Goal: Task Accomplishment & Management: Use online tool/utility

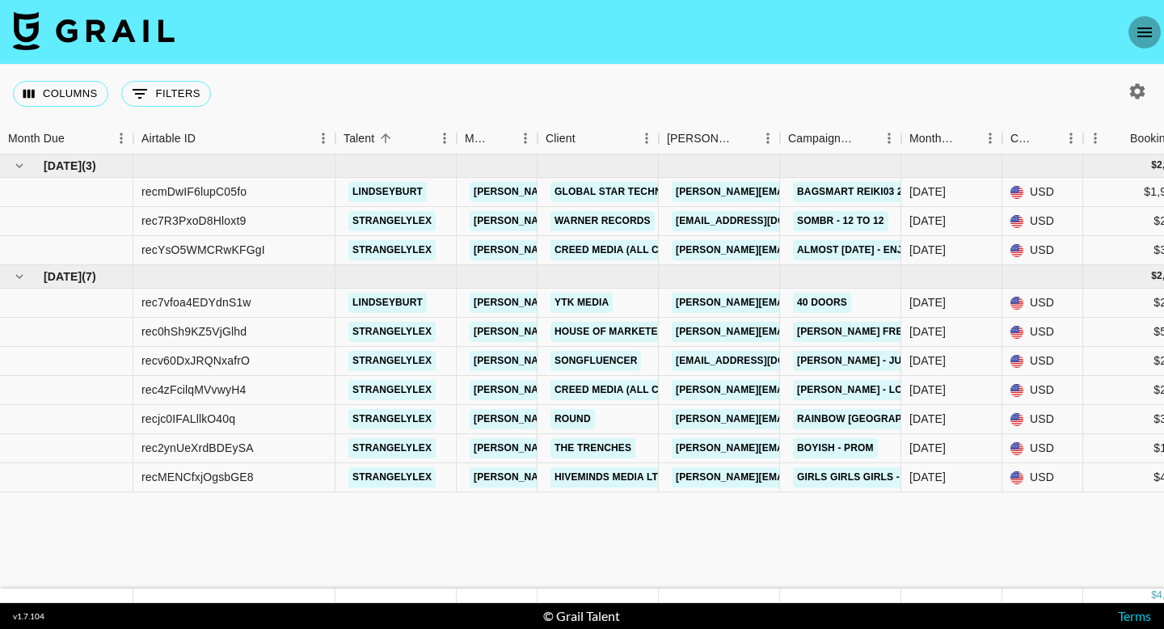
click at [1135, 38] on icon "open drawer" at bounding box center [1144, 32] width 19 height 19
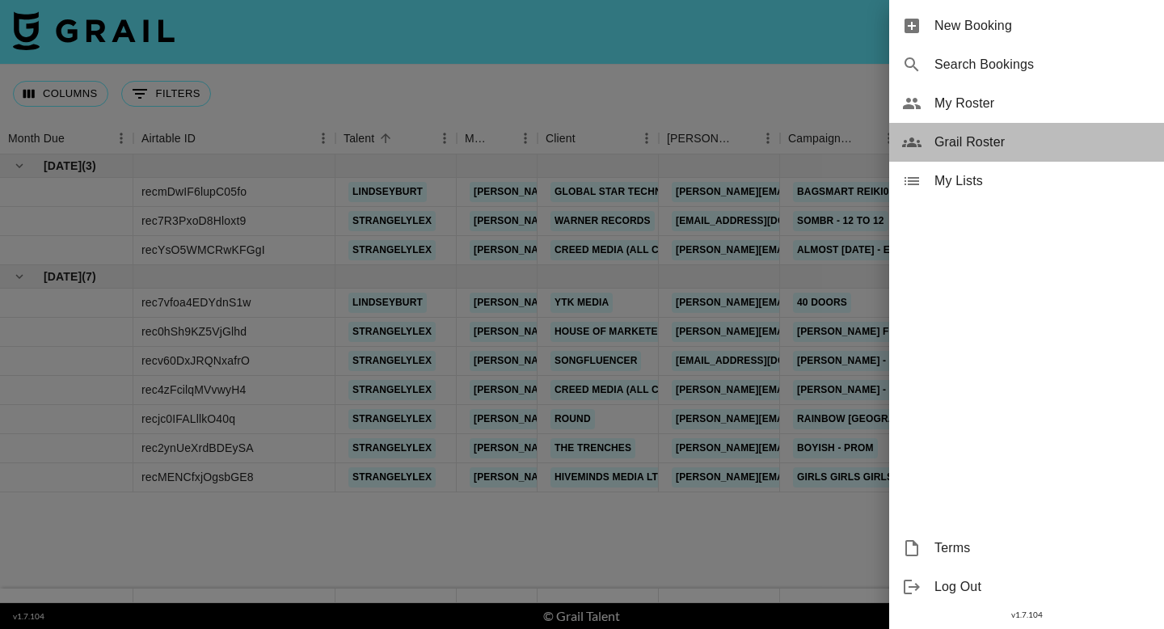
click at [996, 138] on span "Grail Roster" at bounding box center [1042, 142] width 217 height 19
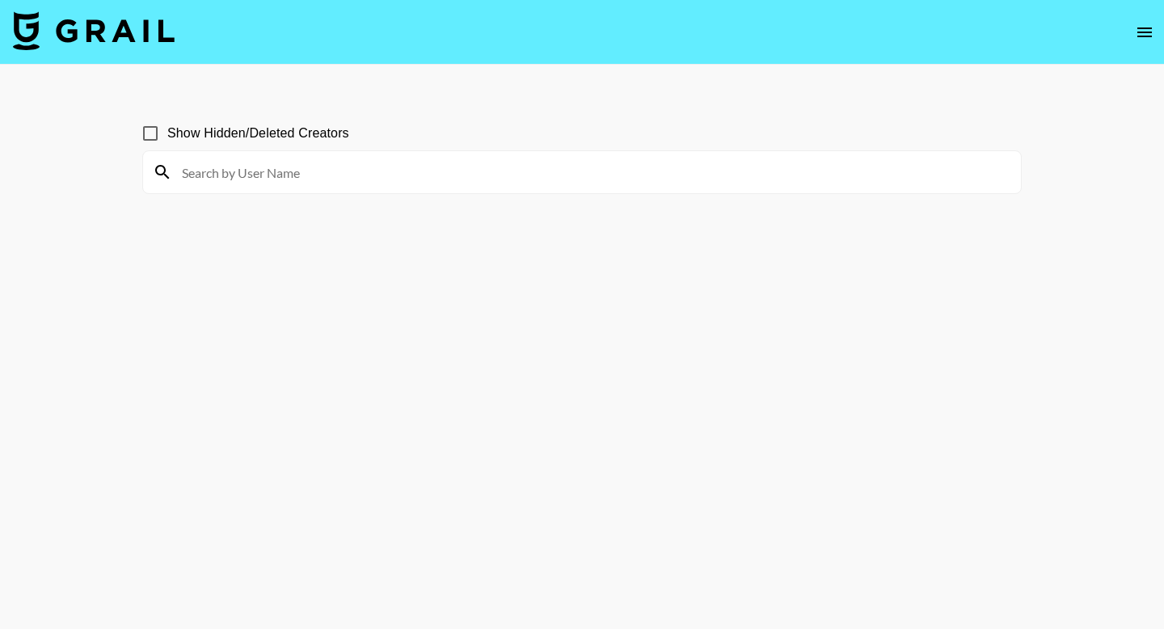
click at [408, 158] on div at bounding box center [582, 172] width 878 height 42
click at [409, 159] on input at bounding box center [591, 172] width 839 height 26
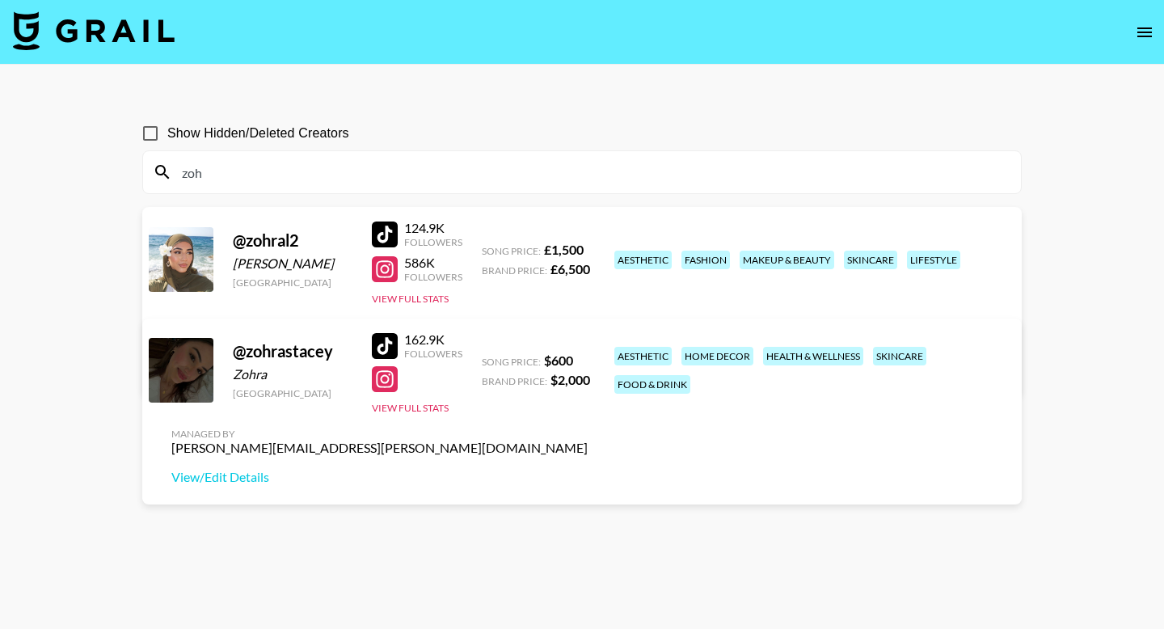
type input "zoh"
click at [588, 440] on div "joe.chiarelli@grail-talent.com" at bounding box center [379, 448] width 416 height 16
drag, startPoint x: 902, startPoint y: 359, endPoint x: 826, endPoint y: 362, distance: 76.0
click at [601, 415] on div "Managed By joe.chiarelli@grail-talent.com View/Edit Details" at bounding box center [379, 456] width 442 height 83
copy div "joe.chiarelli"
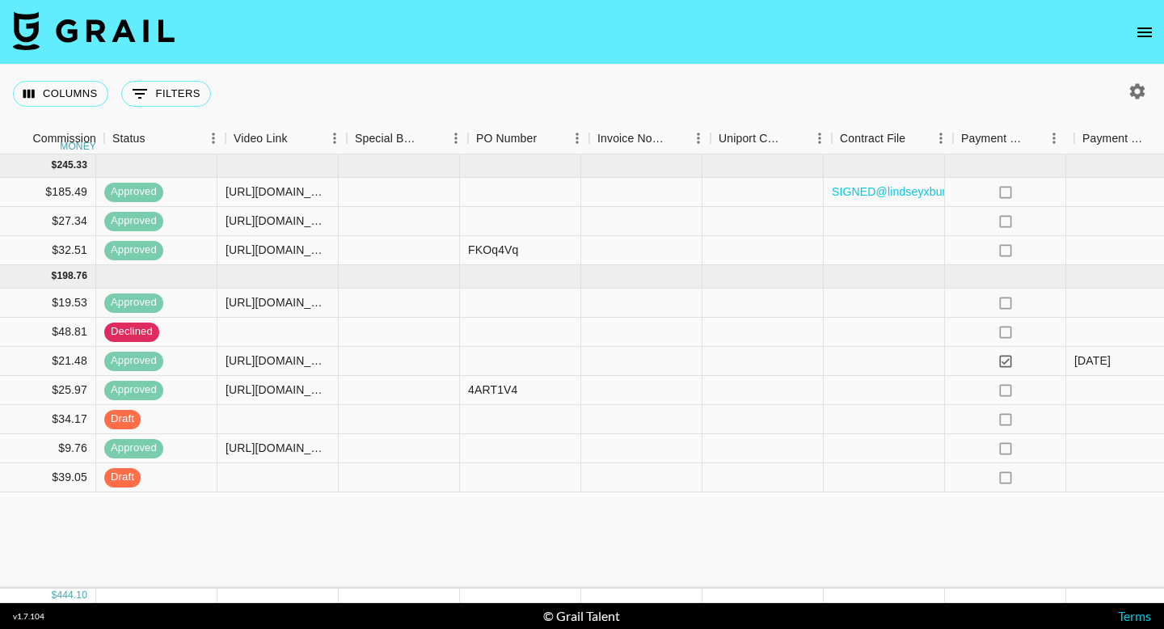
scroll to position [0, 1316]
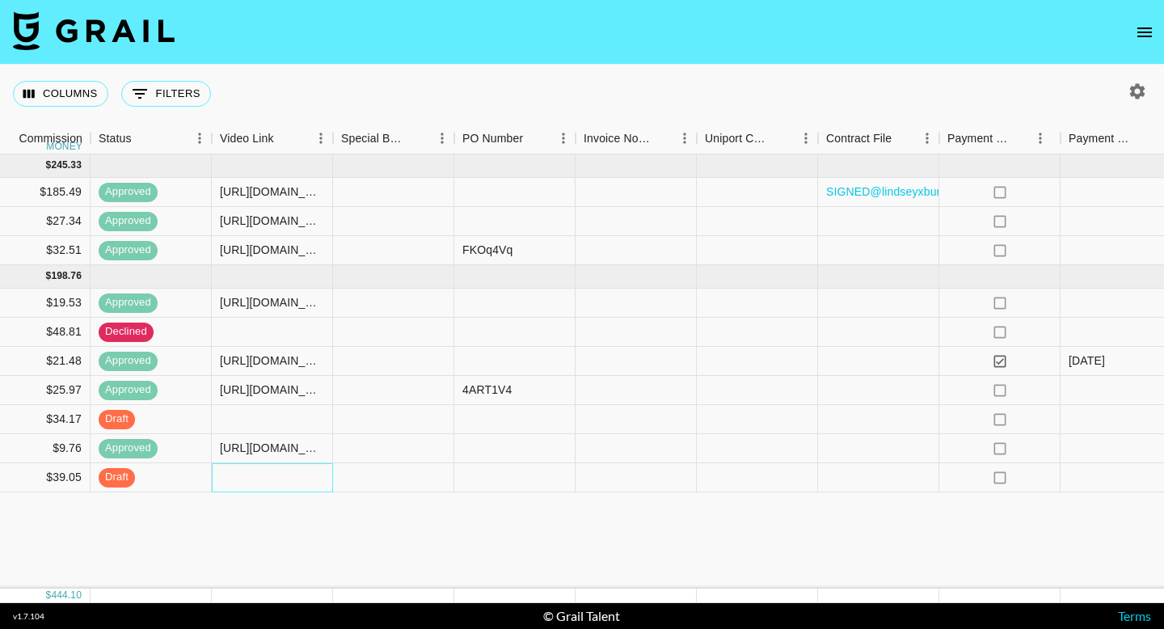
click at [273, 473] on div at bounding box center [272, 477] width 121 height 29
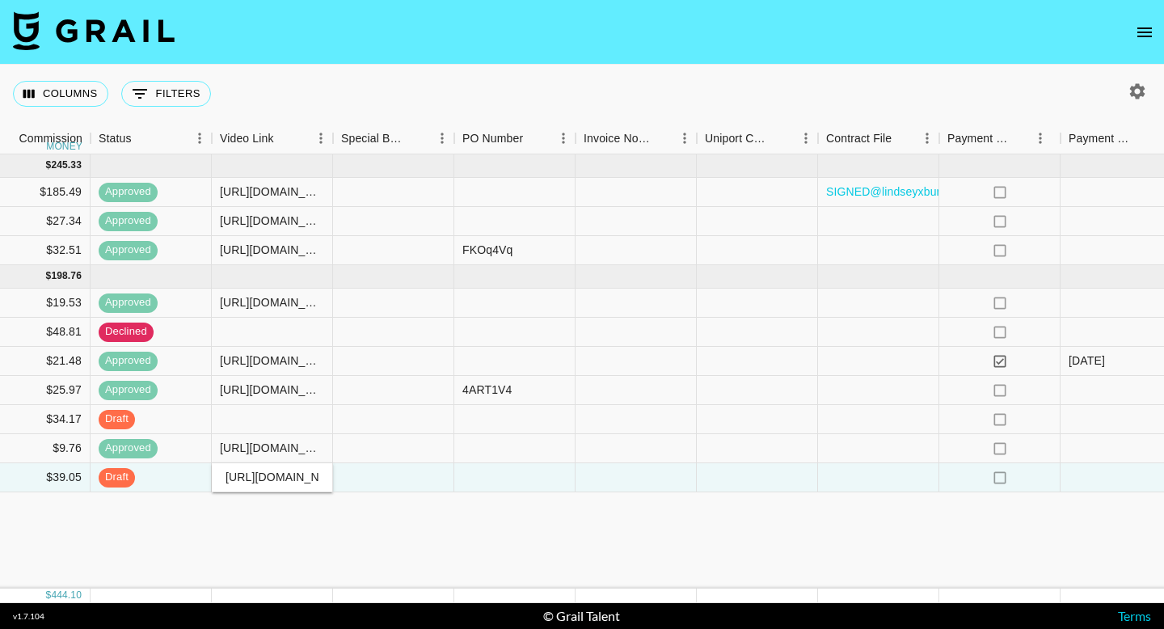
scroll to position [0, 254]
type input "[URL][DOMAIN_NAME]"
click at [403, 453] on div at bounding box center [393, 448] width 121 height 29
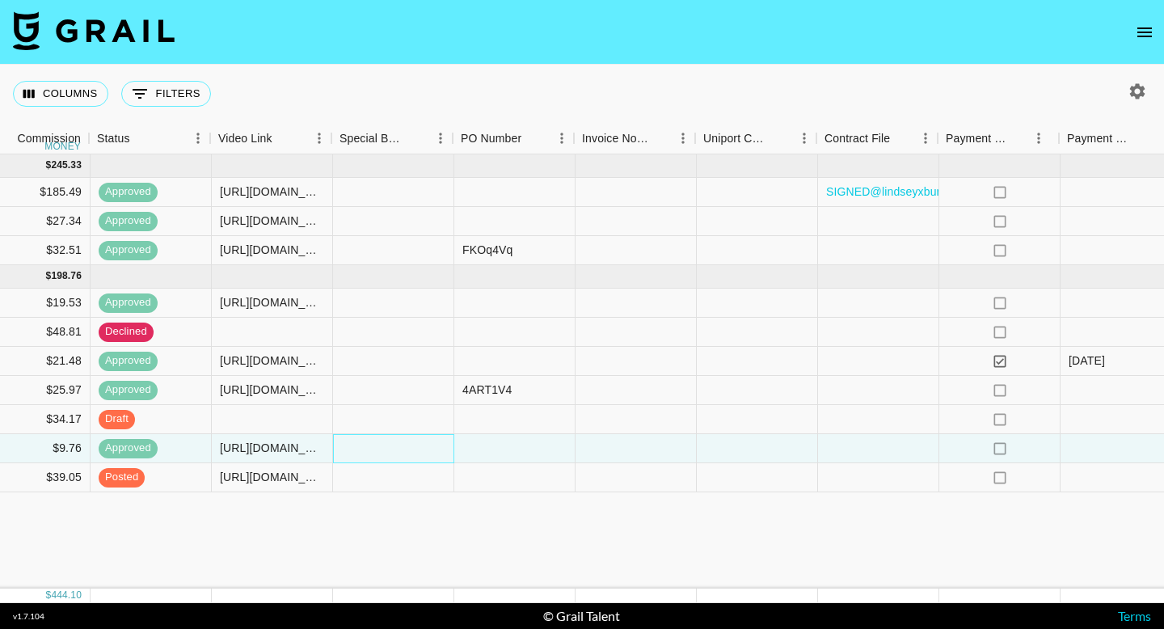
scroll to position [0, 1520]
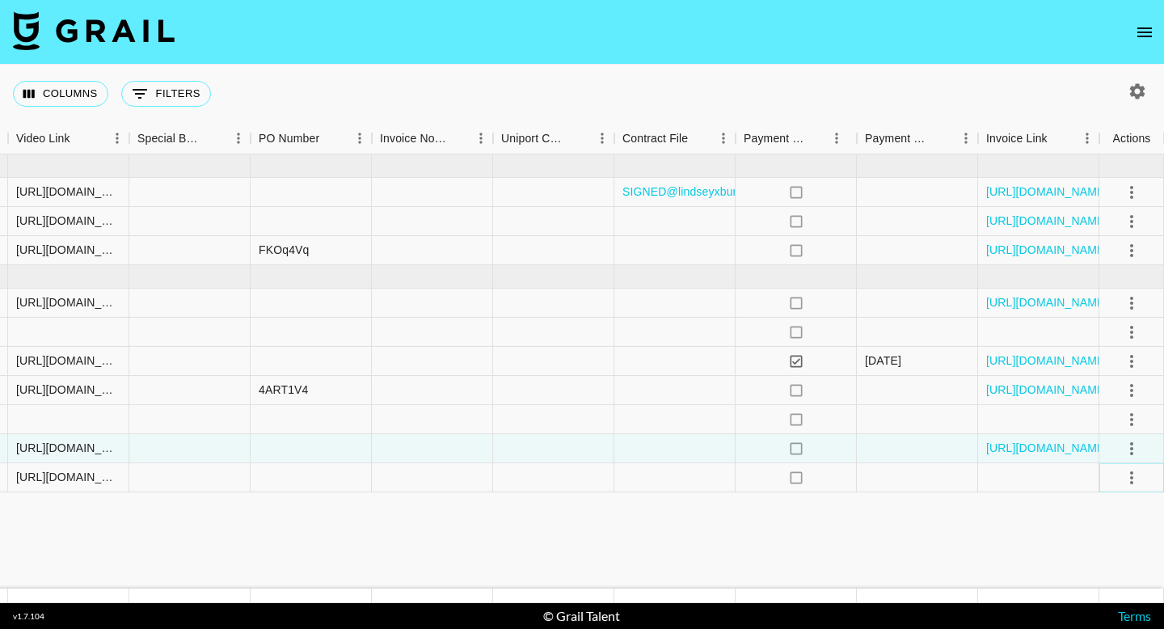
click at [1141, 474] on button "select merge strategy" at bounding box center [1131, 477] width 27 height 27
click at [1130, 452] on li "Approve" at bounding box center [1111, 442] width 105 height 29
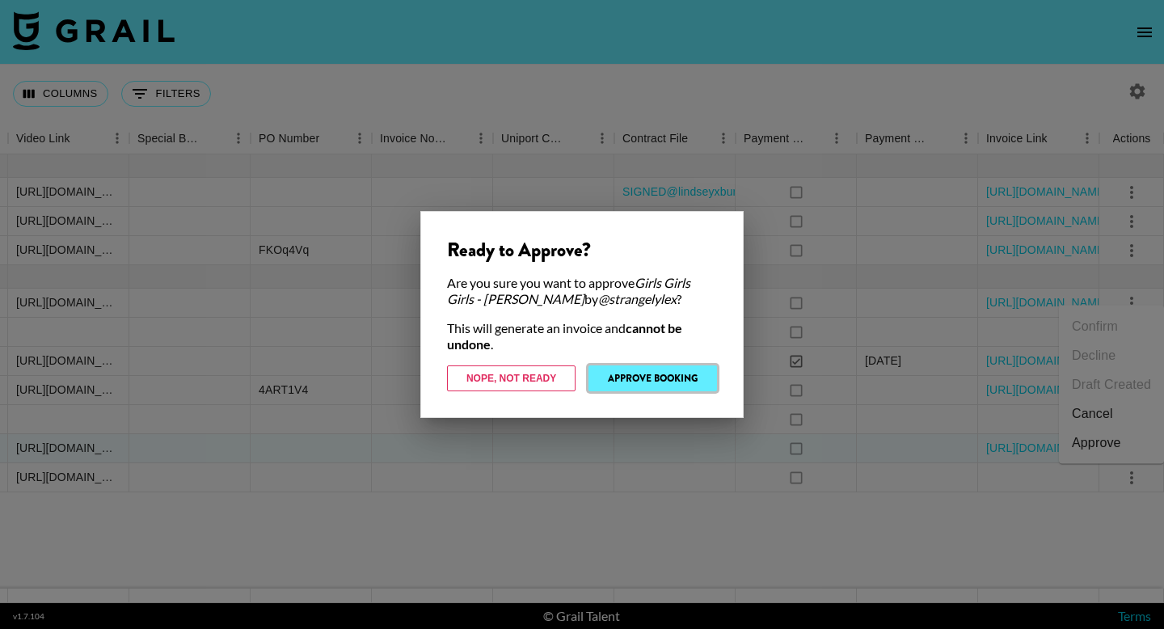
click at [686, 381] on button "Approve Booking" at bounding box center [652, 378] width 129 height 26
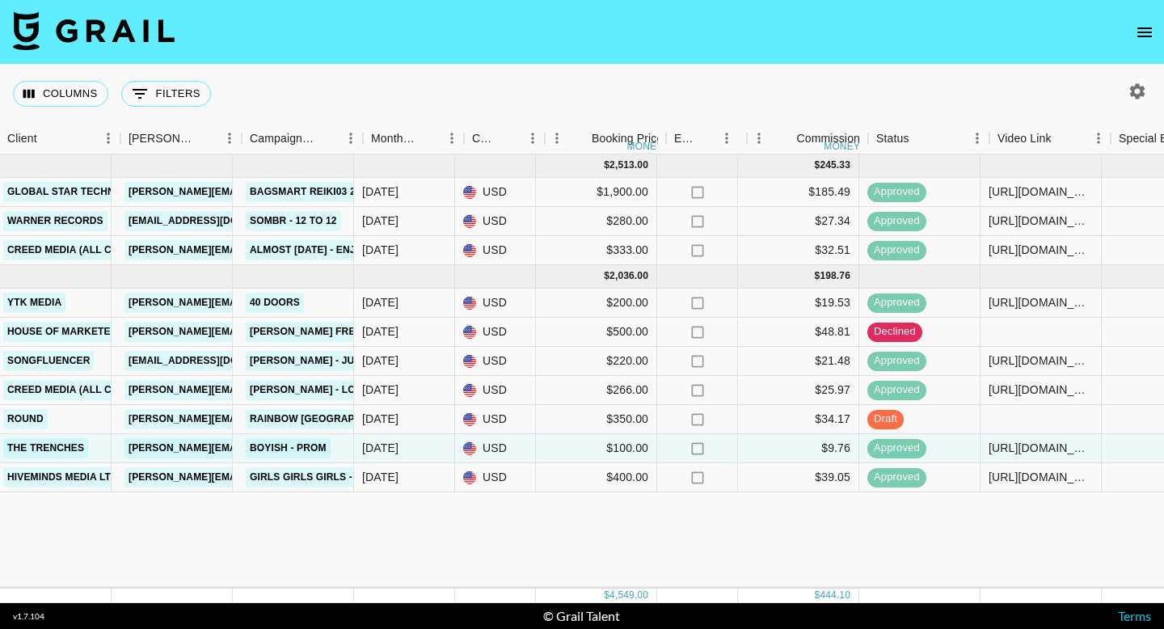
scroll to position [0, 533]
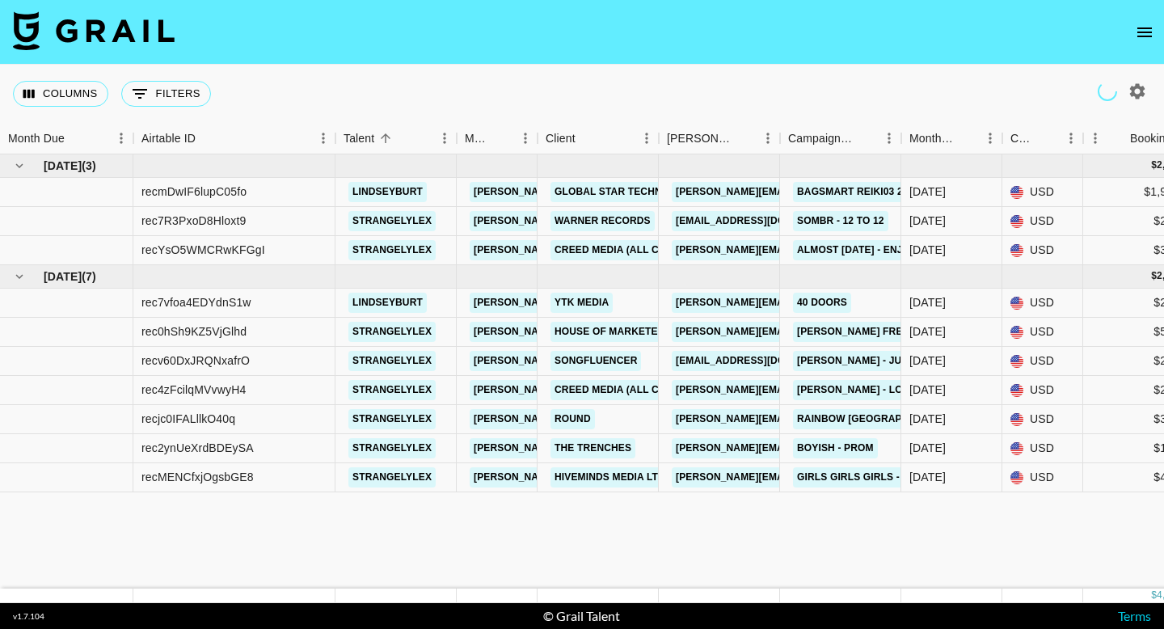
click at [1139, 98] on icon "button" at bounding box center [1137, 90] width 15 height 15
select select "Jun '25"
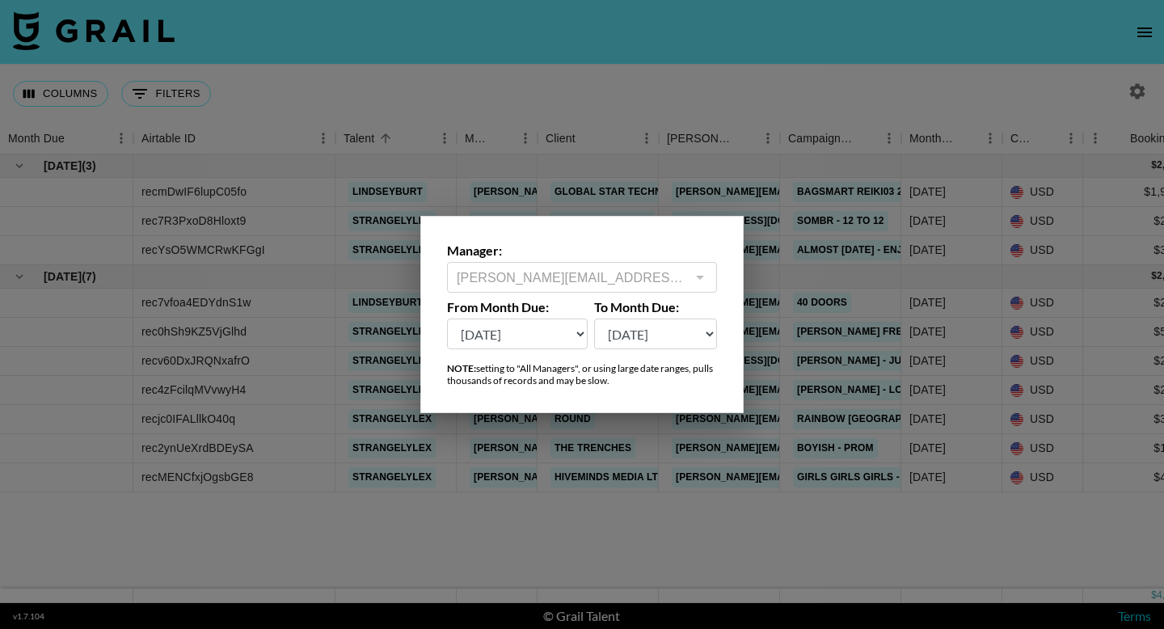
click at [989, 58] on div at bounding box center [582, 314] width 1164 height 629
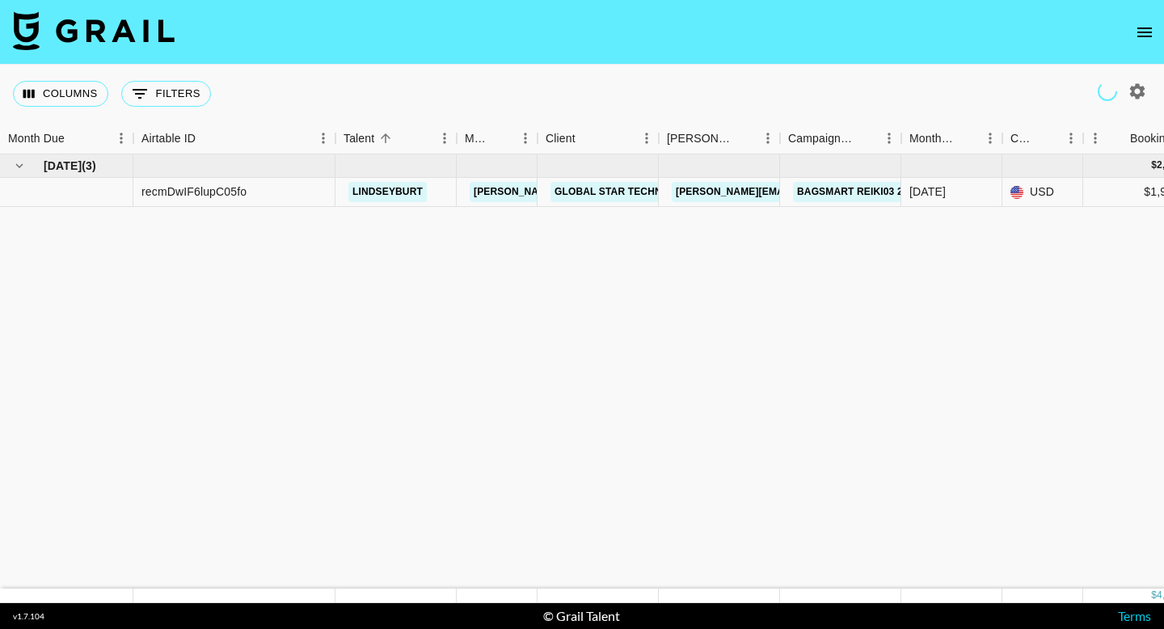
click at [1145, 33] on icon "open drawer" at bounding box center [1144, 32] width 19 height 19
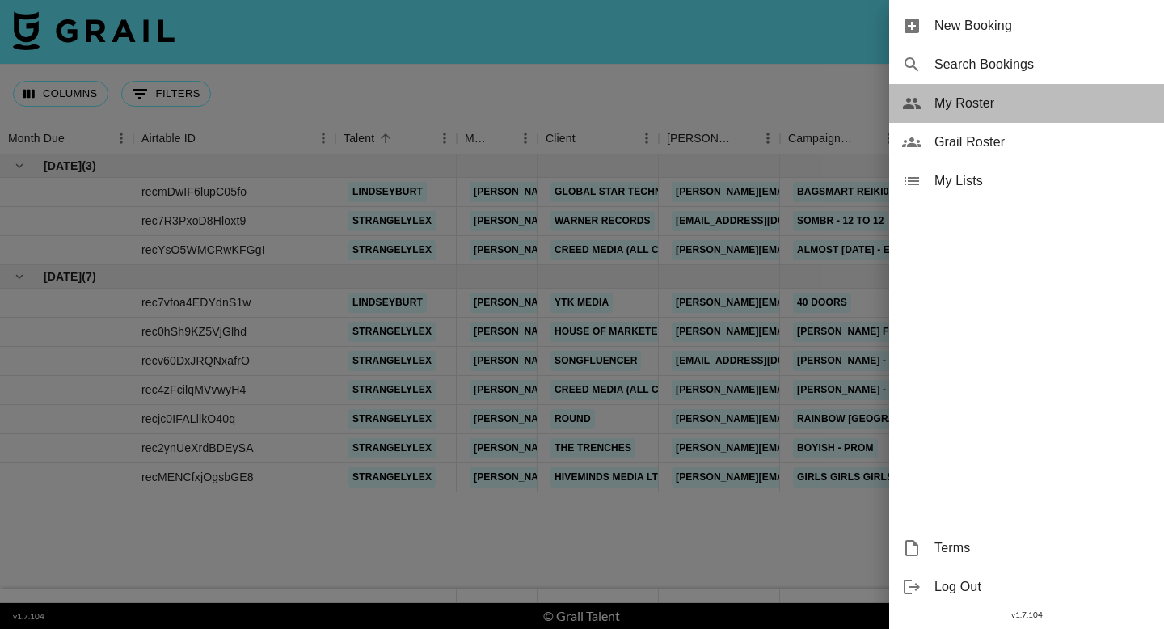
click at [1026, 104] on span "My Roster" at bounding box center [1042, 103] width 217 height 19
